Goal: Information Seeking & Learning: Understand process/instructions

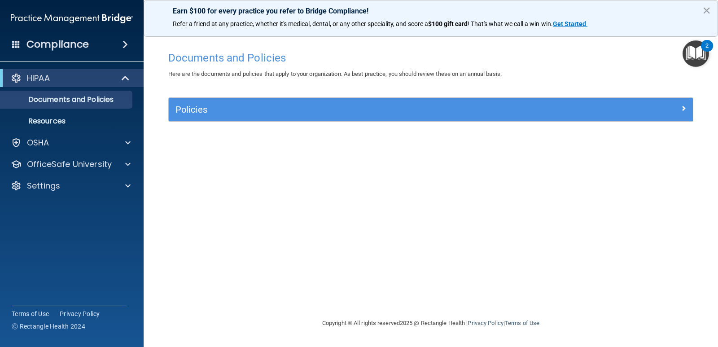
click at [60, 153] on div "HIPAA Documents and Policies Report an Incident Business Associates Emergency P…" at bounding box center [72, 134] width 144 height 136
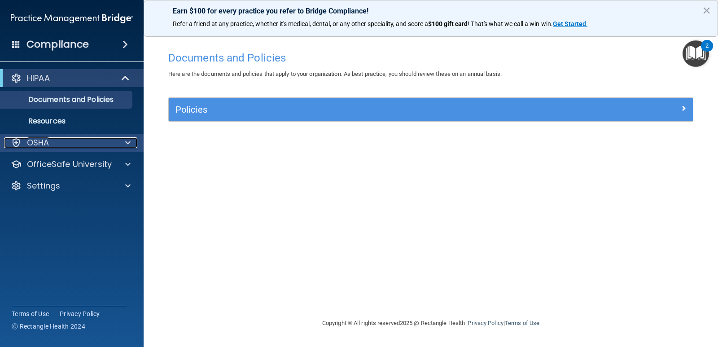
click at [62, 142] on div "OSHA" at bounding box center [59, 142] width 111 height 11
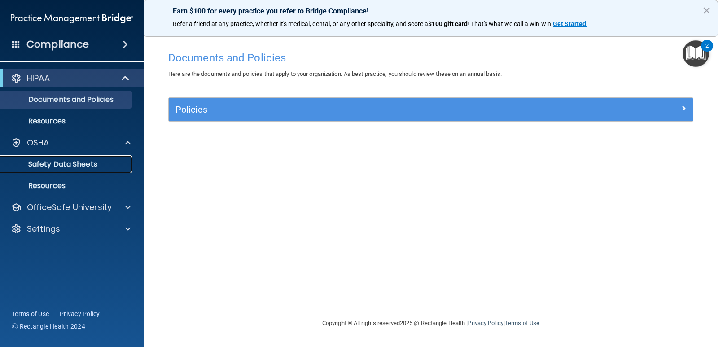
click at [71, 165] on p "Safety Data Sheets" at bounding box center [67, 164] width 123 height 9
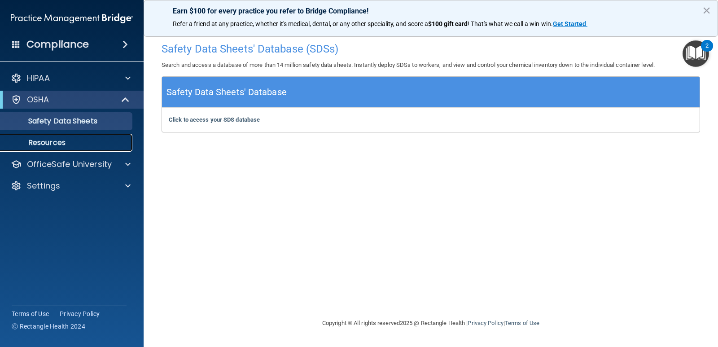
click at [49, 143] on p "Resources" at bounding box center [67, 142] width 123 height 9
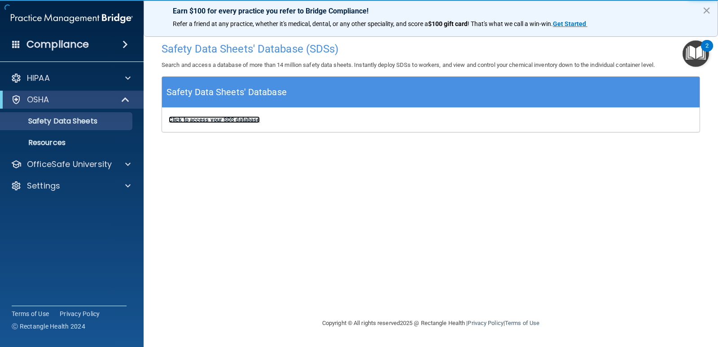
click at [198, 120] on b "Click to access your SDS database" at bounding box center [214, 119] width 91 height 7
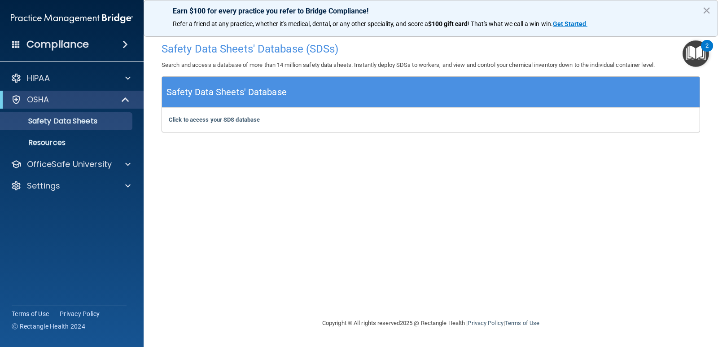
click at [127, 45] on span at bounding box center [125, 44] width 5 height 11
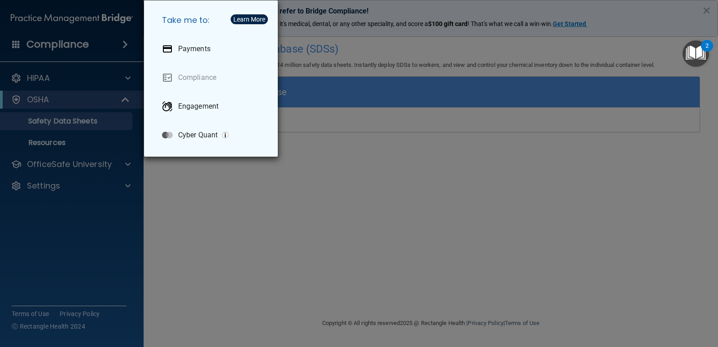
click at [127, 45] on div "Take me to: Payments Compliance Engagement Cyber Quant" at bounding box center [359, 173] width 718 height 347
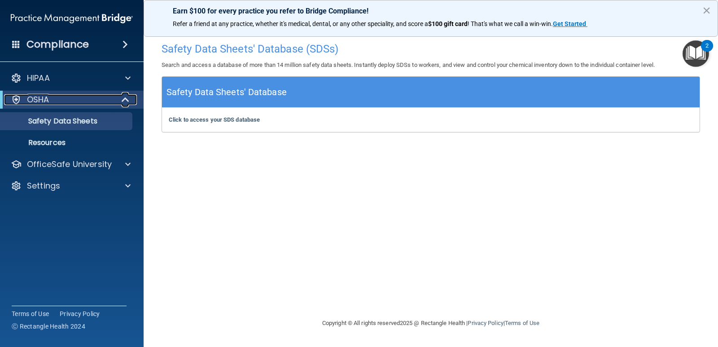
click at [50, 98] on div "OSHA" at bounding box center [59, 99] width 111 height 11
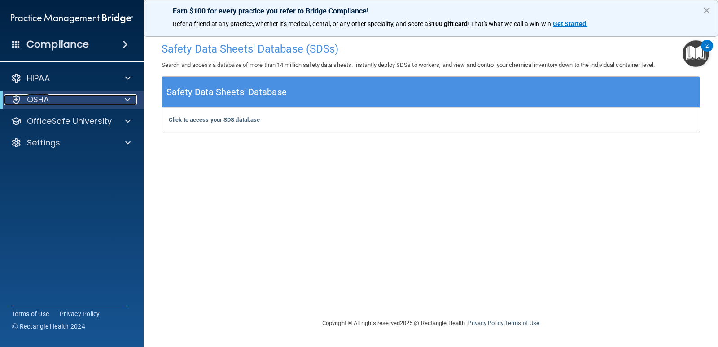
click at [124, 97] on div at bounding box center [126, 99] width 22 height 11
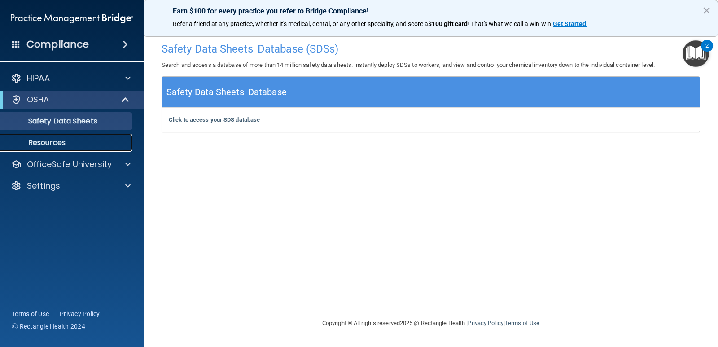
click at [54, 141] on p "Resources" at bounding box center [67, 142] width 123 height 9
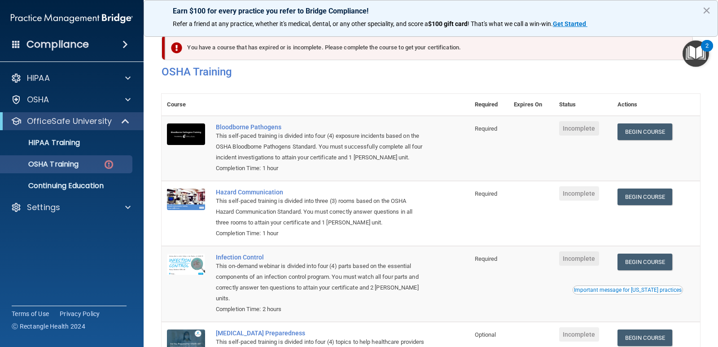
scroll to position [9, 0]
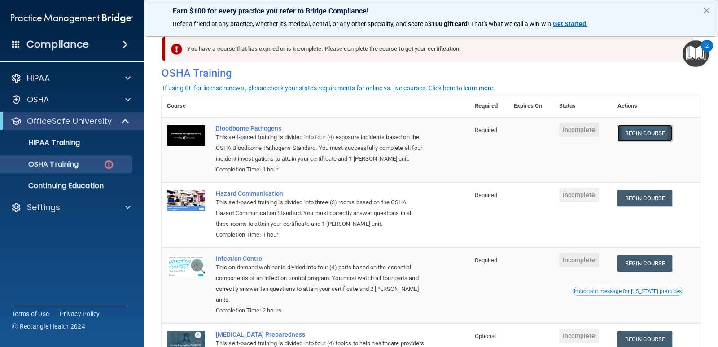
click at [645, 132] on link "Begin Course" at bounding box center [645, 133] width 55 height 17
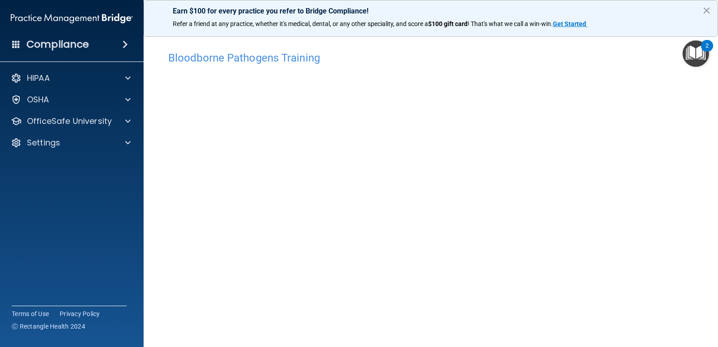
scroll to position [37, 0]
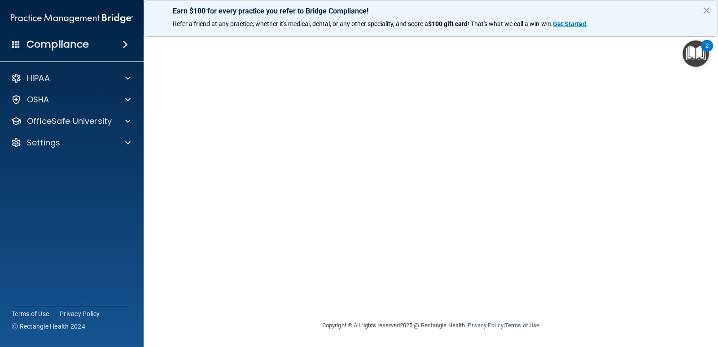
click at [692, 277] on div "Bloodborne Pathogens Training This course doesn’t expire until . Are you sure y…" at bounding box center [431, 164] width 539 height 311
